Goal: Obtain resource: Download file/media

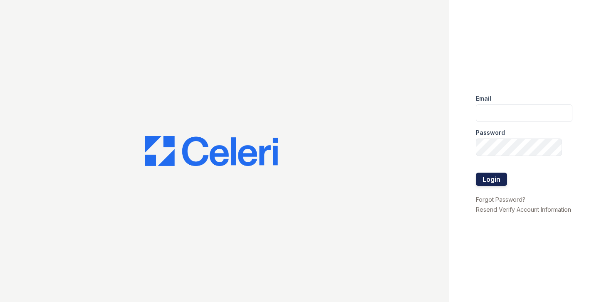
type input "kiarah.ward@trinity-pm.com"
click at [497, 180] on button "Login" at bounding box center [491, 179] width 31 height 13
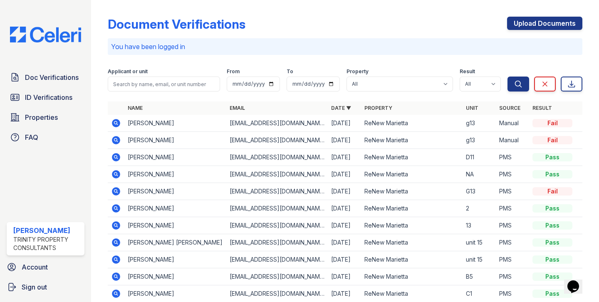
click at [114, 155] on icon at bounding box center [116, 157] width 8 height 8
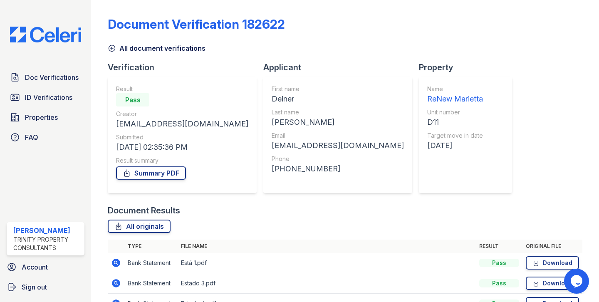
scroll to position [49, 0]
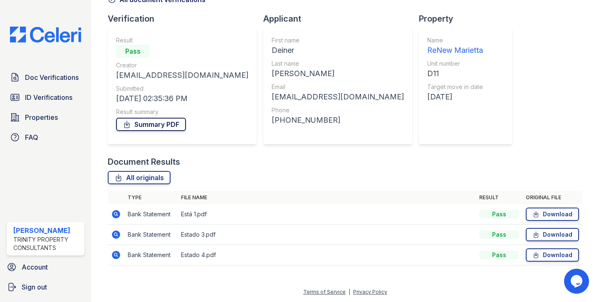
click at [154, 126] on link "Summary PDF" at bounding box center [151, 124] width 70 height 13
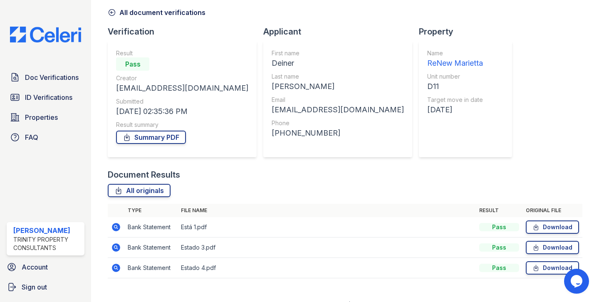
scroll to position [34, 0]
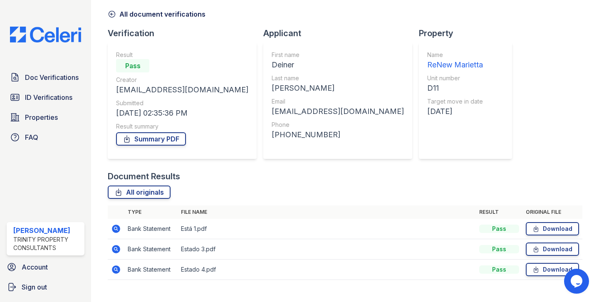
click at [115, 16] on icon at bounding box center [112, 14] width 8 height 8
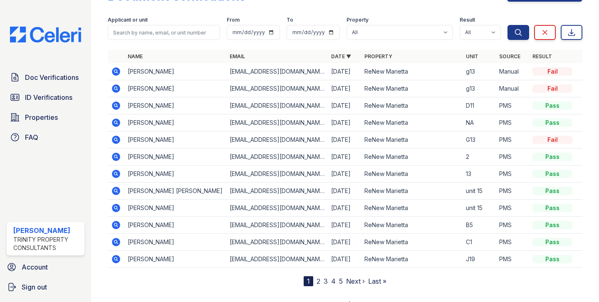
scroll to position [30, 0]
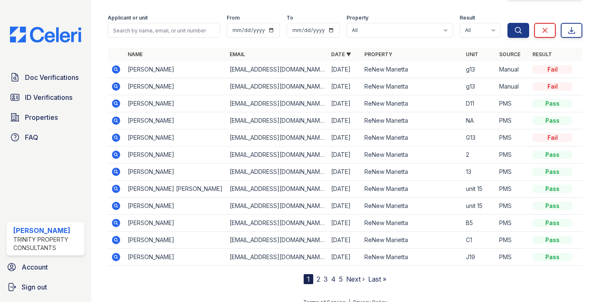
click at [116, 256] on icon at bounding box center [116, 256] width 2 height 2
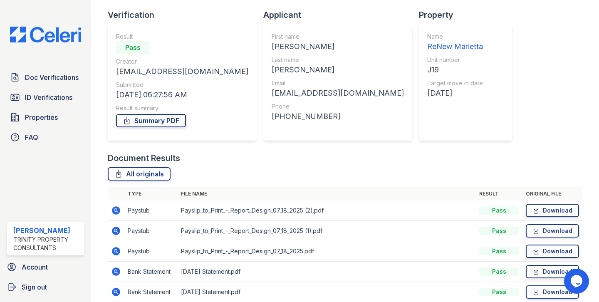
scroll to position [37, 0]
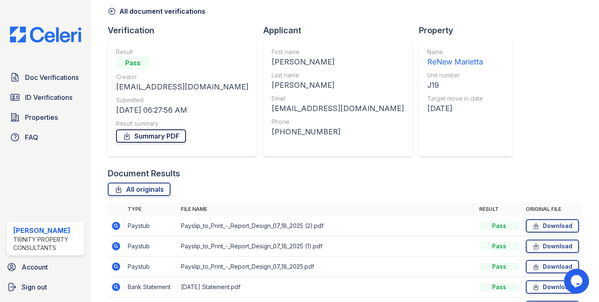
click at [153, 138] on link "Summary PDF" at bounding box center [151, 135] width 70 height 13
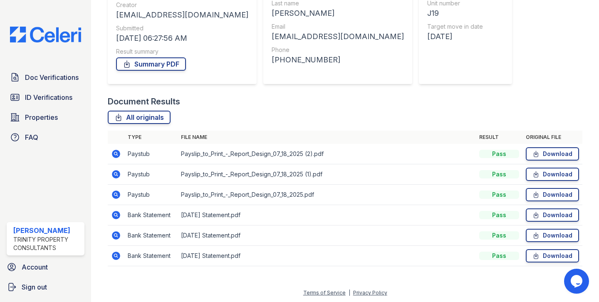
scroll to position [110, 0]
click at [115, 151] on icon at bounding box center [116, 153] width 10 height 10
